Goal: Information Seeking & Learning: Learn about a topic

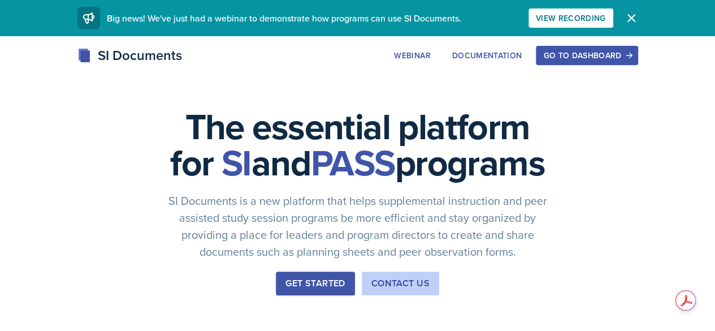
click at [630, 53] on div "Go to Dashboard" at bounding box center [586, 55] width 87 height 9
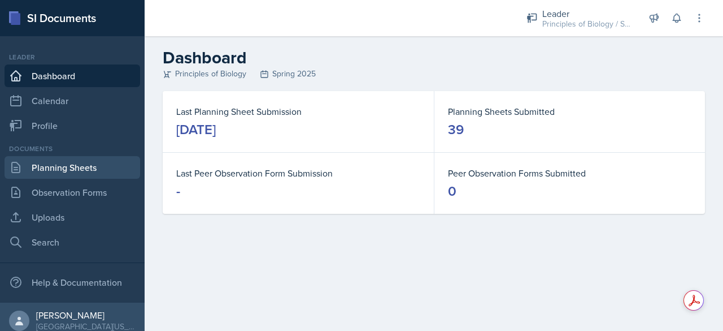
click at [62, 166] on link "Planning Sheets" at bounding box center [73, 167] width 136 height 23
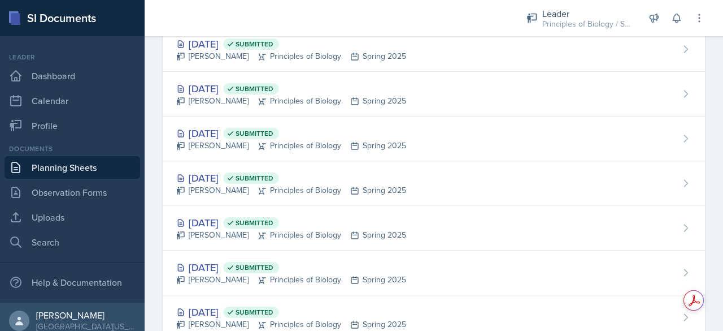
scroll to position [1544, 0]
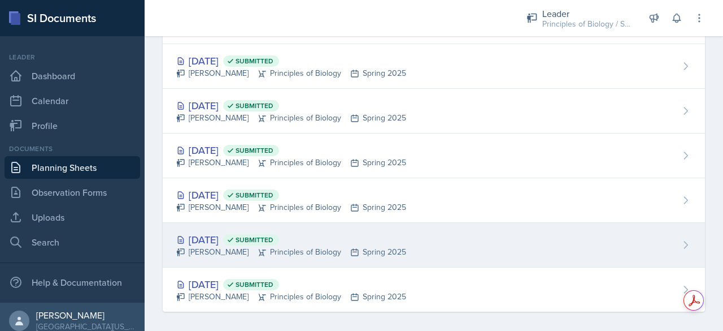
click at [219, 236] on div "[DATE] Submitted" at bounding box center [291, 239] width 230 height 15
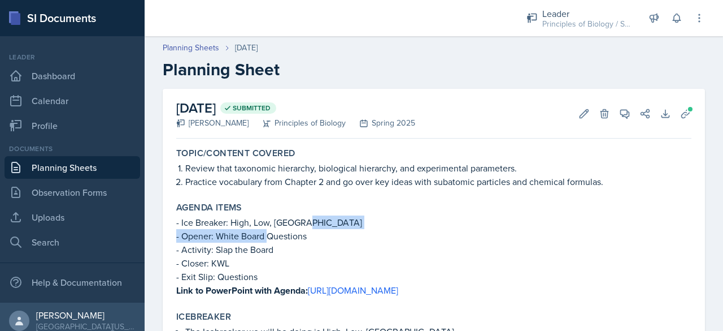
drag, startPoint x: 267, startPoint y: 235, endPoint x: 316, endPoint y: 221, distance: 51.0
click at [316, 221] on div "- Ice Breaker: High, Low, Buffalo - Opener: White Board Questions - Activity: S…" at bounding box center [433, 256] width 515 height 82
click at [312, 237] on p "- Opener: White Board Questions" at bounding box center [433, 236] width 515 height 14
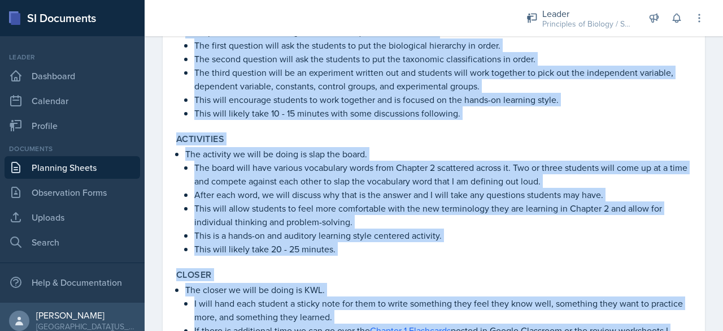
scroll to position [445, 0]
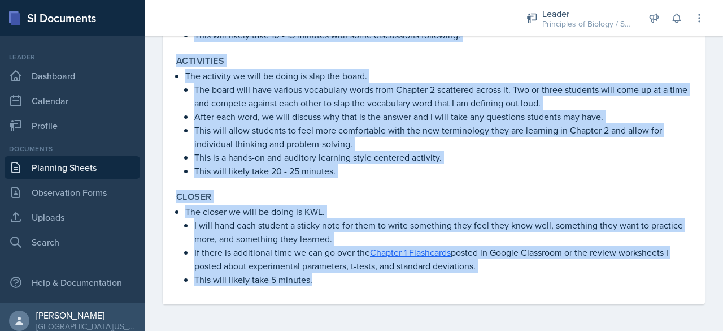
drag, startPoint x: 179, startPoint y: 168, endPoint x: 356, endPoint y: 351, distance: 255.3
click at [356, 330] on html "SI Documents Leader Dashboard Calendar Profile Documents Planning Sheets Observ…" at bounding box center [361, 165] width 723 height 331
copy div "Loremi dolo sitametco adipiscin, elitseddoe temporinc, utl etdoloremagn aliquae…"
click at [347, 194] on div "Closer" at bounding box center [433, 196] width 515 height 11
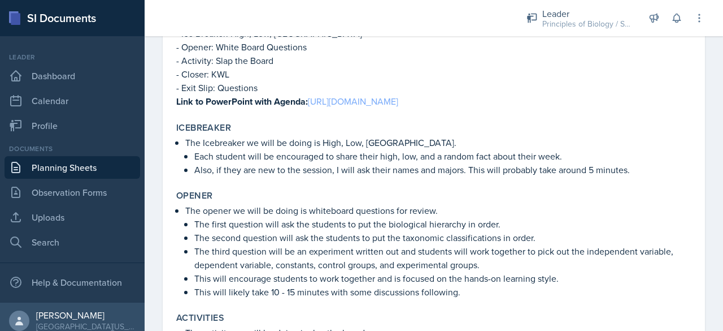
scroll to position [177, 0]
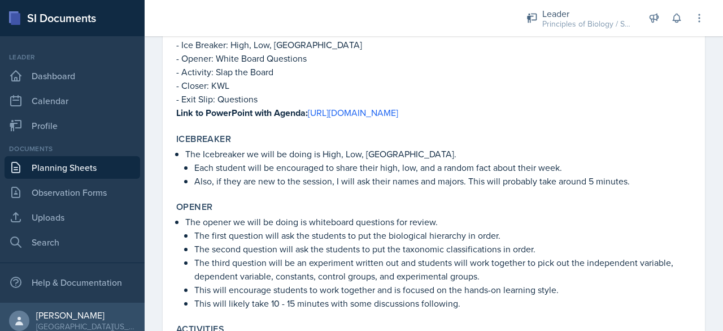
click at [598, 34] on div "Leader Principles of Biology / Spring 2025 Leader Principles of Biology / Fall …" at bounding box center [608, 18] width 194 height 36
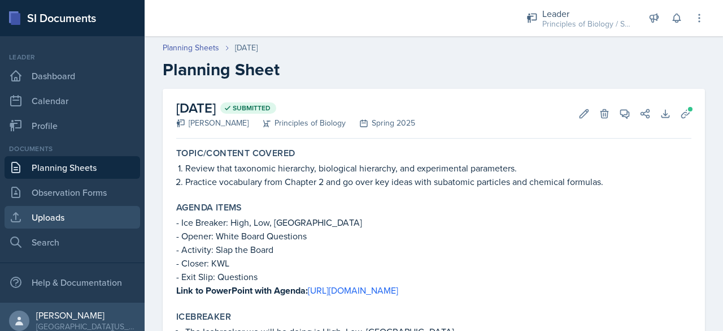
click at [67, 218] on link "Uploads" at bounding box center [73, 217] width 136 height 23
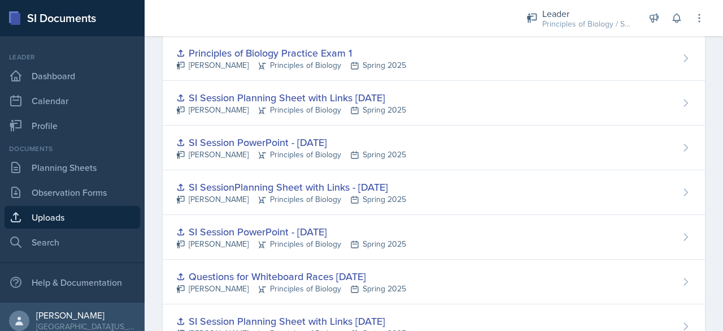
scroll to position [4477, 0]
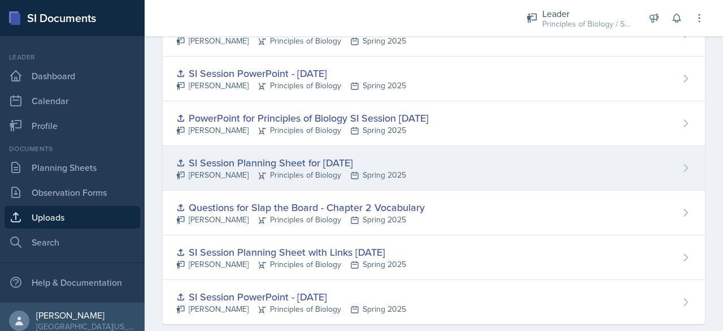
click at [262, 155] on div "SI Session Planning Sheet for [DATE]" at bounding box center [291, 162] width 230 height 15
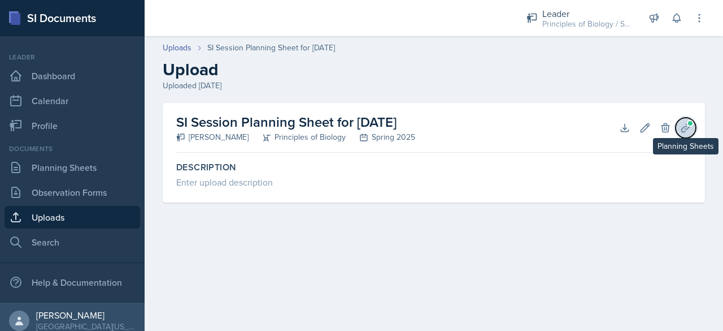
click at [692, 127] on button "Planning Sheets" at bounding box center [686, 128] width 20 height 20
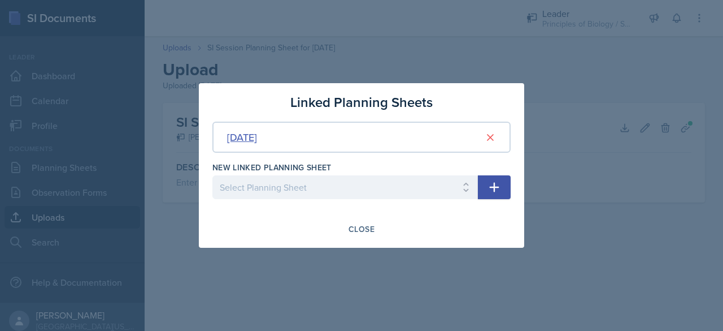
click at [257, 140] on div "[DATE]" at bounding box center [242, 136] width 30 height 15
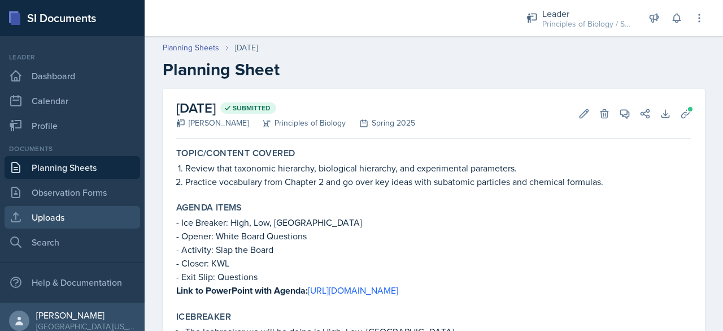
click at [69, 215] on link "Uploads" at bounding box center [73, 217] width 136 height 23
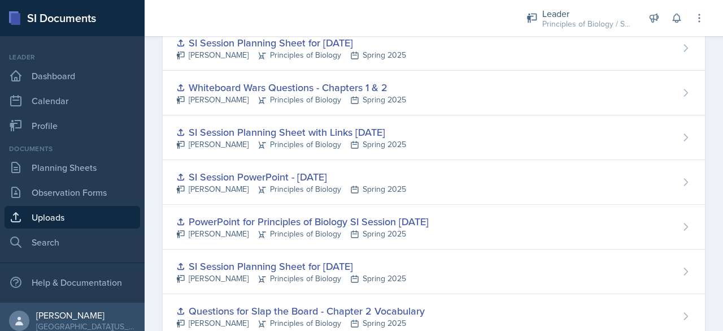
scroll to position [4477, 0]
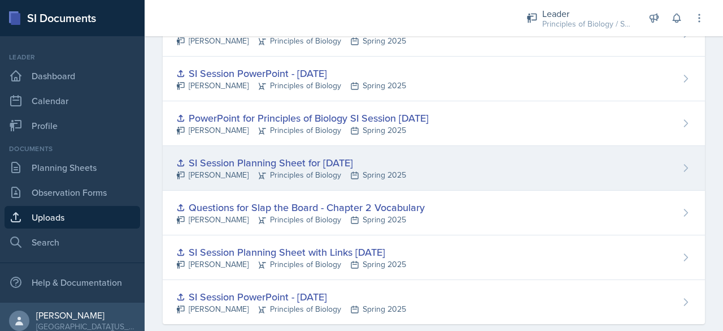
click at [180, 158] on icon at bounding box center [180, 162] width 9 height 9
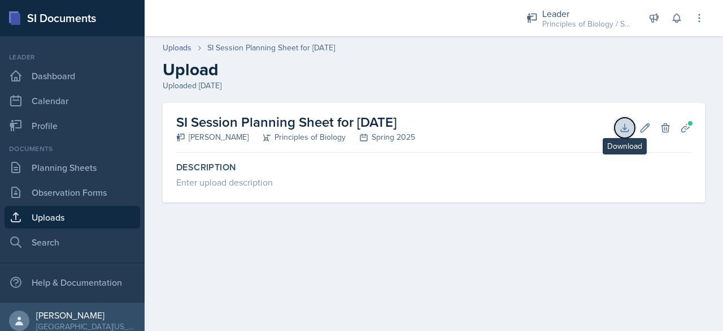
click at [626, 125] on icon at bounding box center [624, 127] width 11 height 11
